Goal: Transaction & Acquisition: Purchase product/service

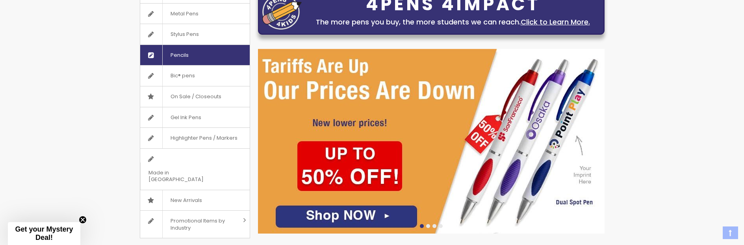
scroll to position [79, 0]
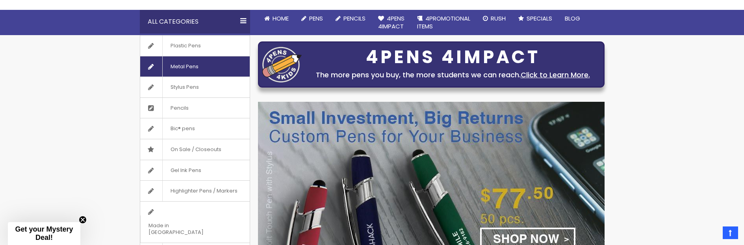
click at [189, 70] on span "Metal Pens" at bounding box center [184, 66] width 44 height 20
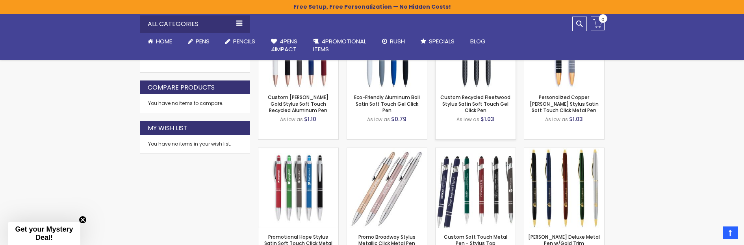
scroll to position [447, 0]
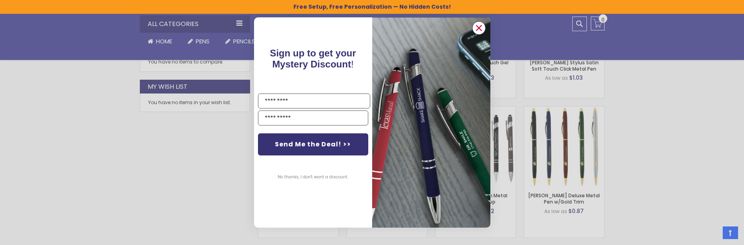
click at [479, 28] on icon "Close dialog" at bounding box center [478, 27] width 5 height 5
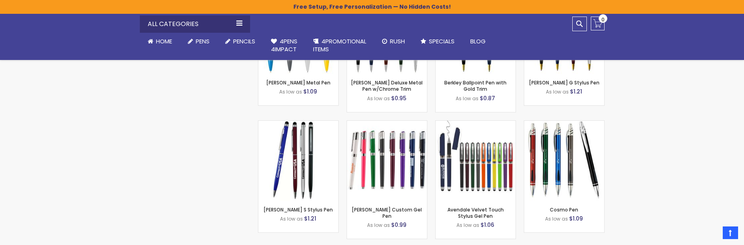
scroll to position [1983, 0]
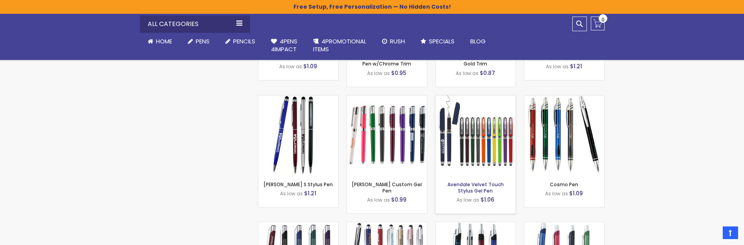
click at [466, 187] on link "Avendale Velvet Touch Stylus Gel Pen" at bounding box center [475, 187] width 56 height 13
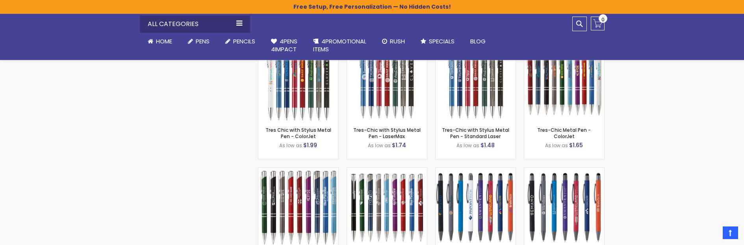
scroll to position [2338, 0]
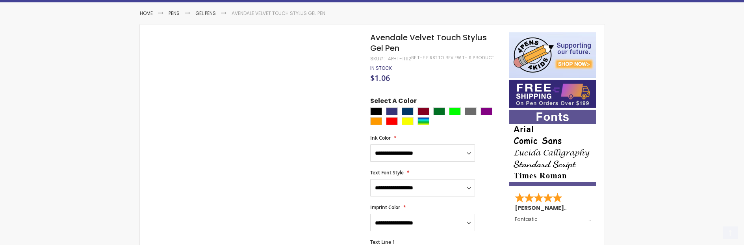
scroll to position [118, 0]
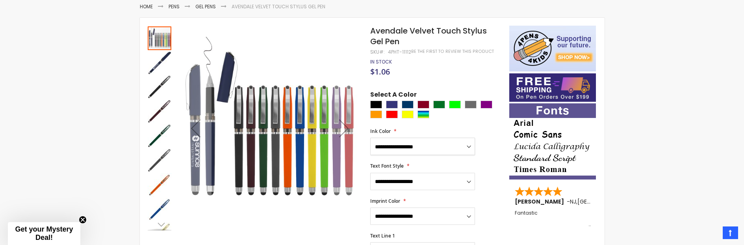
click at [411, 147] on select "**********" at bounding box center [422, 145] width 105 height 17
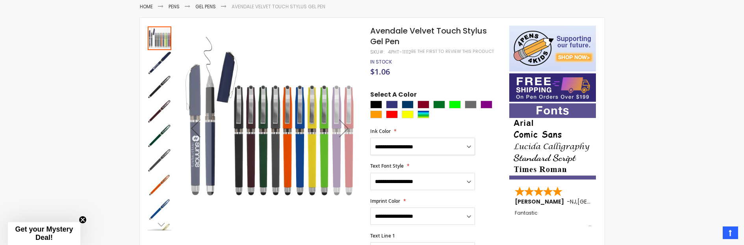
click at [354, 104] on div "Next" at bounding box center [344, 128] width 32 height 204
